Goal: Obtain resource: Download file/media

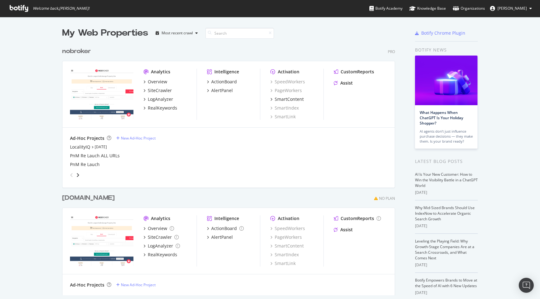
scroll to position [299, 540]
click at [170, 100] on div "LogAnalyzer" at bounding box center [160, 99] width 25 height 6
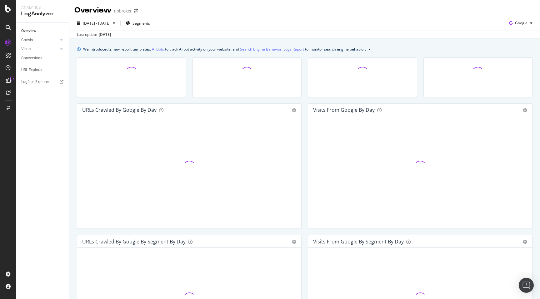
click at [72, 108] on div "We introduced 2 new report templates: AI Bots to track AI bot activity on your …" at bounding box center [304, 279] width 471 height 482
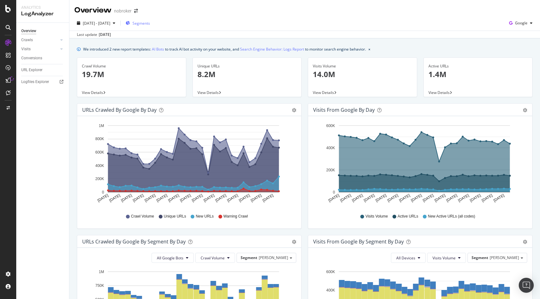
click at [150, 23] on span "Segments" at bounding box center [140, 23] width 17 height 5
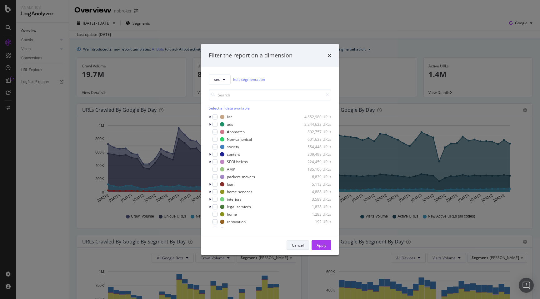
click at [303, 241] on div "Cancel" at bounding box center [298, 245] width 12 height 9
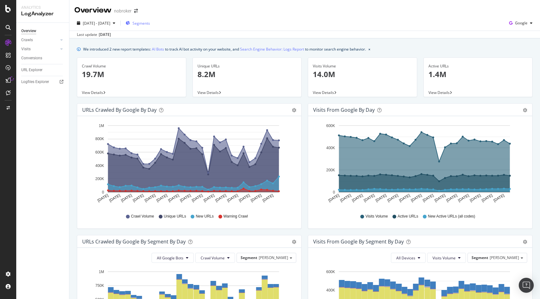
click at [150, 22] on span "Segments" at bounding box center [140, 23] width 17 height 5
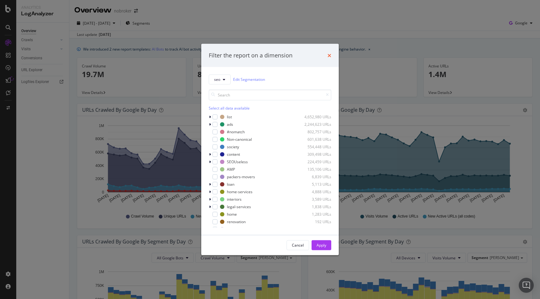
click at [329, 55] on icon "times" at bounding box center [329, 55] width 4 height 5
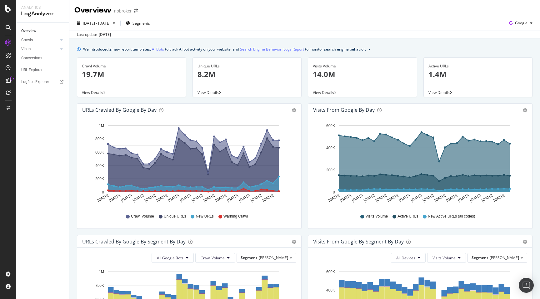
click at [136, 77] on p "19.7M" at bounding box center [131, 74] width 99 height 11
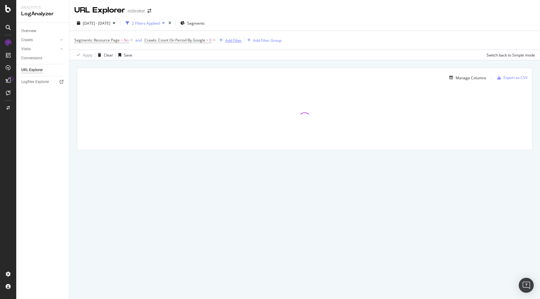
click at [237, 43] on div "Add Filter" at bounding box center [229, 40] width 25 height 7
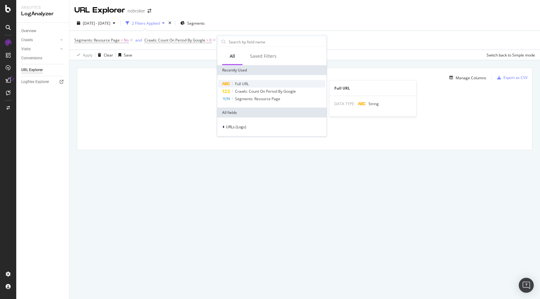
click at [247, 82] on span "Full URL" at bounding box center [242, 83] width 14 height 5
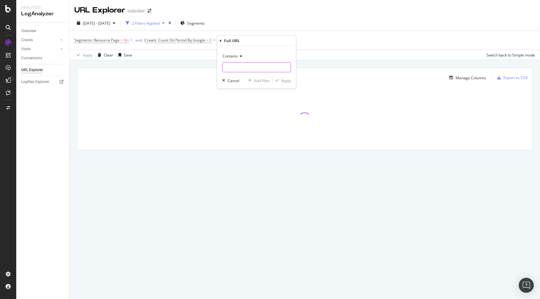
click at [239, 67] on input "text" at bounding box center [256, 67] width 68 height 10
paste input "-prjtl"
type input "-prjtl"
click at [280, 81] on div "button" at bounding box center [277, 81] width 8 height 4
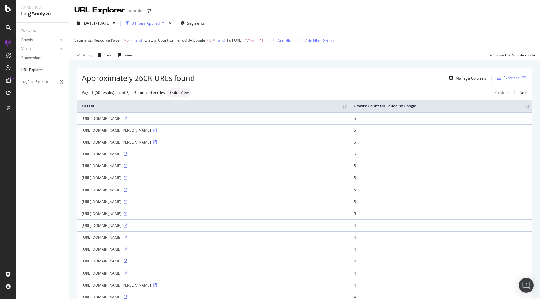
click at [520, 78] on div "Export as CSV" at bounding box center [515, 77] width 24 height 5
click at [516, 77] on div "Export as CSV" at bounding box center [515, 77] width 24 height 5
click at [299, 57] on div "Apply Clear Save Switch back to Simple mode" at bounding box center [304, 55] width 471 height 10
click at [287, 43] on div "Add Filter" at bounding box center [281, 40] width 25 height 7
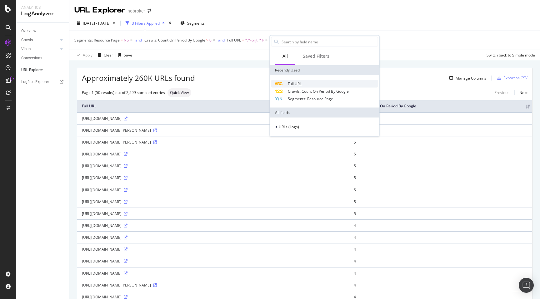
click at [298, 87] on div "Full URL" at bounding box center [324, 83] width 107 height 7
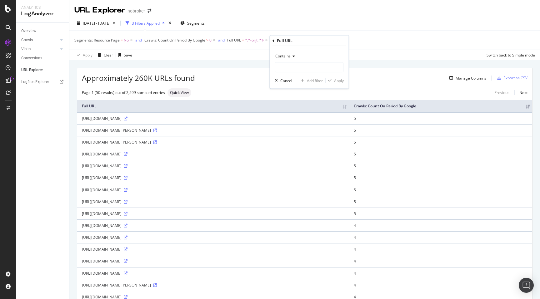
click at [287, 54] on span "Contains" at bounding box center [282, 55] width 15 height 5
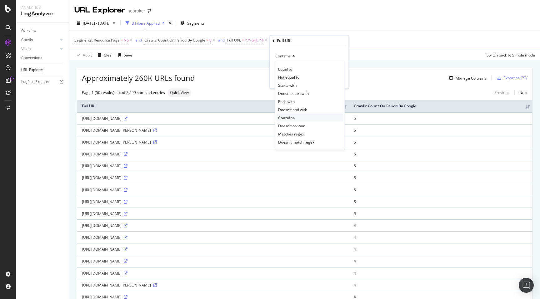
click at [289, 115] on span "Contains" at bounding box center [286, 117] width 17 height 5
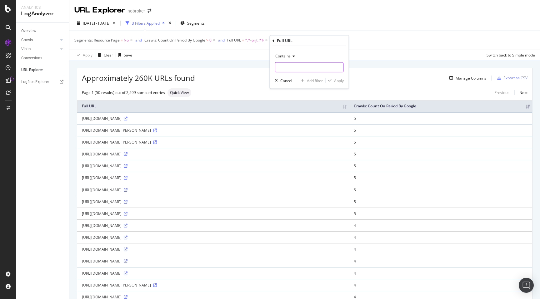
click at [288, 65] on input "text" at bounding box center [309, 67] width 68 height 10
type input "-near-"
click at [336, 81] on div "Apply" at bounding box center [339, 80] width 10 height 5
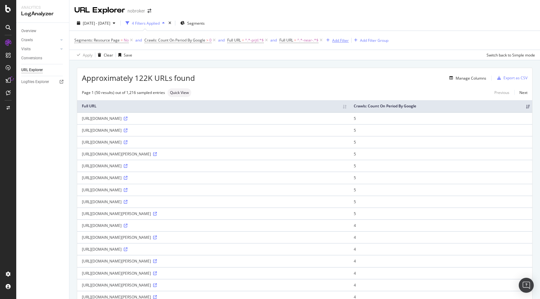
click at [344, 41] on div "Add Filter" at bounding box center [340, 40] width 17 height 5
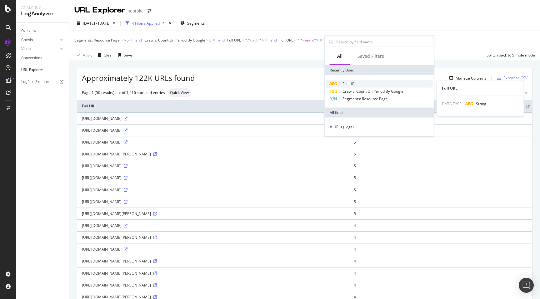
click at [348, 82] on span "Full URL" at bounding box center [349, 83] width 14 height 5
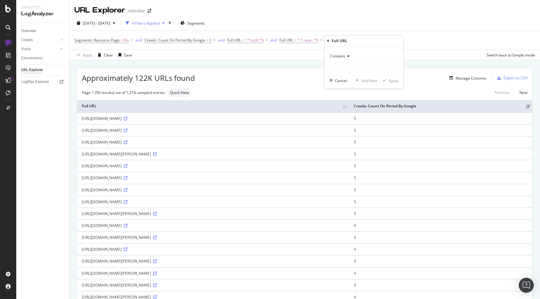
click at [338, 57] on span "Contains" at bounding box center [337, 55] width 15 height 5
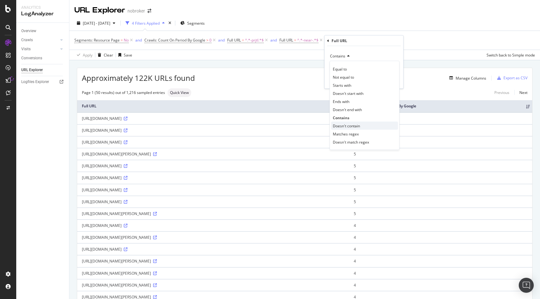
click at [354, 127] on span "Doesn't contain" at bounding box center [346, 125] width 27 height 5
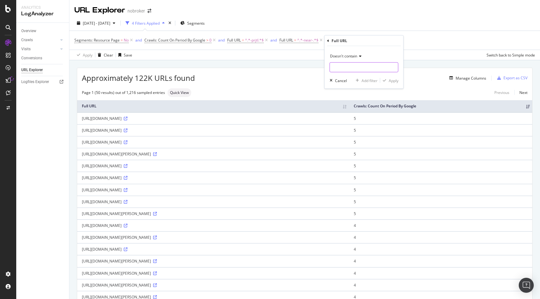
click at [350, 65] on input "text" at bounding box center [364, 67] width 68 height 10
type input "-page-"
click at [395, 82] on div "Apply" at bounding box center [394, 80] width 10 height 5
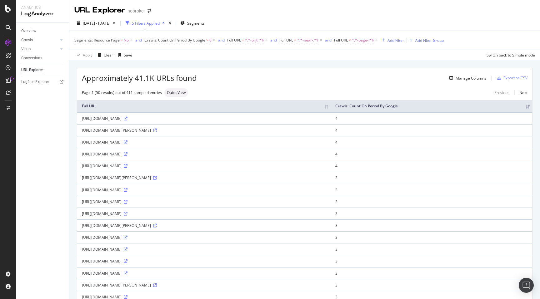
click at [517, 77] on div "Export as CSV" at bounding box center [515, 77] width 24 height 5
click at [515, 79] on div "Export as CSV" at bounding box center [515, 77] width 24 height 5
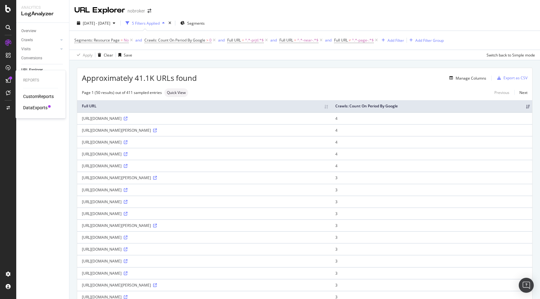
click at [40, 108] on div "DataExports" at bounding box center [35, 108] width 24 height 6
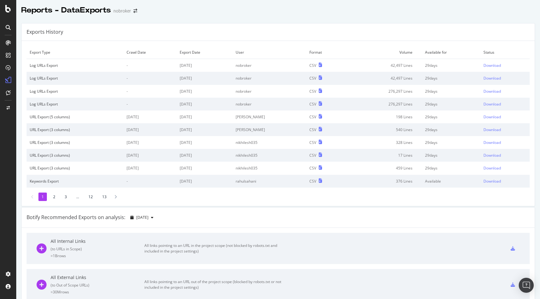
click at [423, 15] on div "Reports - DataExports nobroker" at bounding box center [278, 8] width 524 height 16
click at [487, 66] on div "Download" at bounding box center [491, 65] width 17 height 5
click at [495, 14] on div "Reports - DataExports nobroker" at bounding box center [278, 8] width 524 height 16
click at [486, 12] on div "Reports - DataExports nobroker" at bounding box center [278, 8] width 524 height 16
click at [495, 77] on div "Download" at bounding box center [491, 78] width 17 height 5
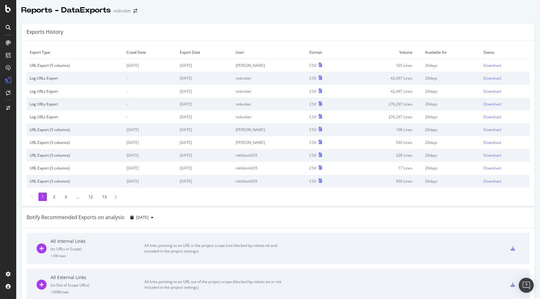
click at [485, 26] on div "Exports History" at bounding box center [278, 31] width 513 height 17
